Goal: Information Seeking & Learning: Learn about a topic

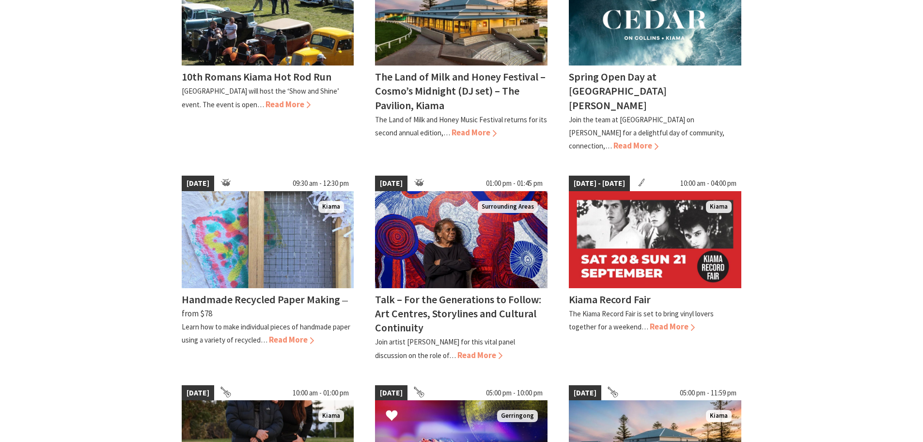
scroll to position [339, 0]
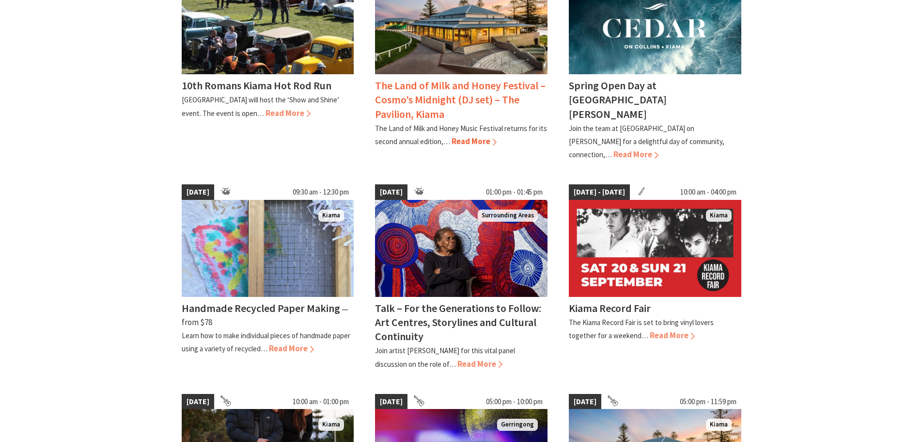
click at [448, 89] on h4 "The Land of Milk and Honey Festival – Cosmo’s Midnight (DJ set) – The Pavilion,…" at bounding box center [460, 100] width 171 height 42
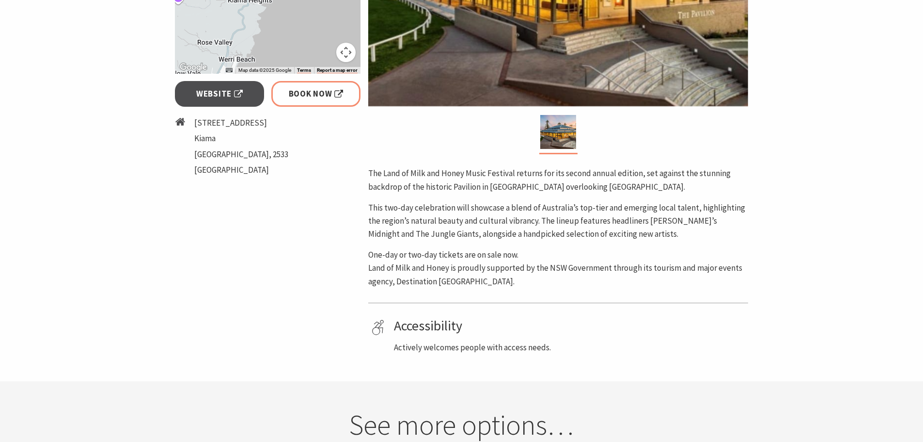
scroll to position [194, 0]
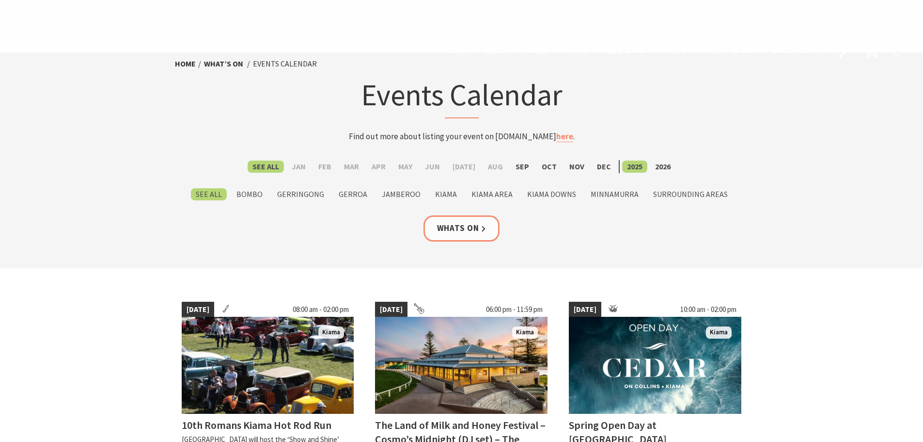
scroll to position [339, 0]
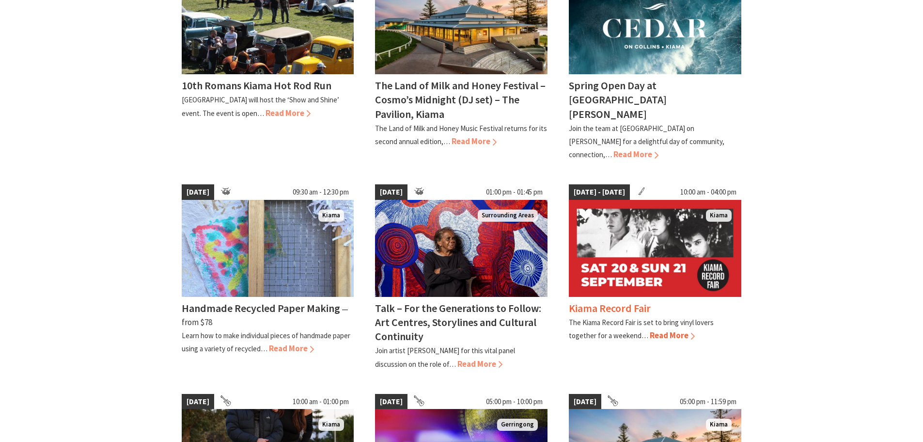
click at [614, 301] on h4 "Kiama Record Fair" at bounding box center [610, 308] width 82 height 14
